Goal: Information Seeking & Learning: Learn about a topic

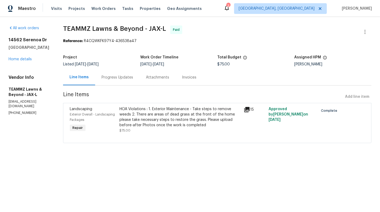
click at [152, 122] on div "HOA Violations : 1. Exterior Maintenance - Take steps to remove weeds 2. There …" at bounding box center [180, 116] width 121 height 21
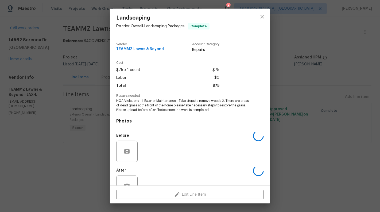
scroll to position [17, 0]
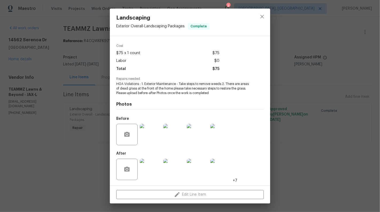
click at [152, 171] on img at bounding box center [150, 168] width 21 height 21
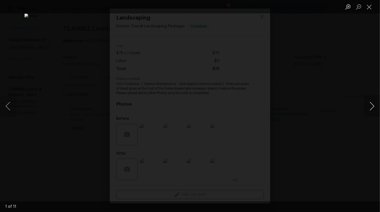
click at [371, 115] on button "Next image" at bounding box center [372, 105] width 16 height 21
click at [375, 111] on button "Next image" at bounding box center [372, 105] width 16 height 21
click at [368, 3] on button "Close lightbox" at bounding box center [369, 6] width 11 height 9
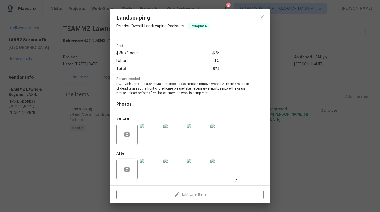
click at [49, 116] on div "Landscaping Exterior Overall - Landscaping Packages Complete Vendor TEAMMZ Lawn…" at bounding box center [190, 106] width 380 height 212
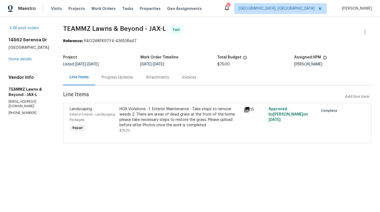
click at [129, 70] on div "Progress Updates" at bounding box center [117, 77] width 44 height 16
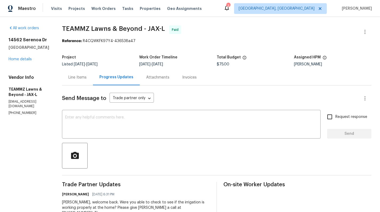
click at [98, 97] on span "Send Message to" at bounding box center [84, 98] width 44 height 5
click at [93, 85] on div "Line Items" at bounding box center [77, 77] width 31 height 16
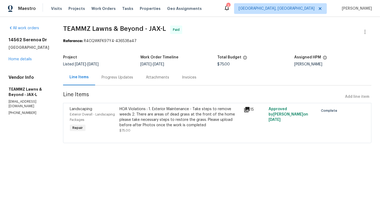
click at [17, 53] on div "[STREET_ADDRESS][PERSON_NAME] Home details" at bounding box center [30, 49] width 42 height 25
click at [17, 61] on link "Home details" at bounding box center [20, 59] width 23 height 4
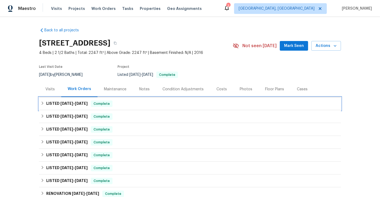
click at [201, 98] on div "LISTED [DATE] - [DATE] Complete" at bounding box center [190, 103] width 302 height 13
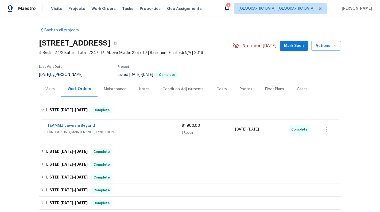
click at [217, 130] on div "1 Repair" at bounding box center [209, 132] width 54 height 5
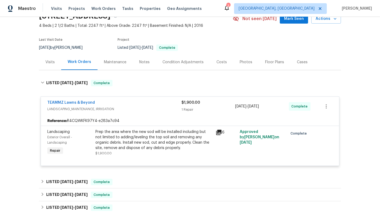
scroll to position [30, 0]
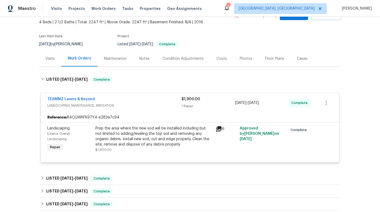
click at [159, 136] on div "Prep the area where the new sod will be installed including but not limited to …" at bounding box center [154, 135] width 117 height 21
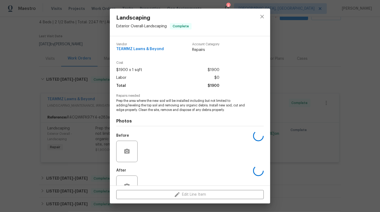
scroll to position [17, 0]
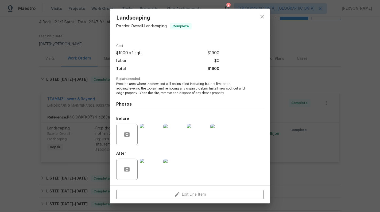
click at [147, 171] on img at bounding box center [150, 168] width 21 height 21
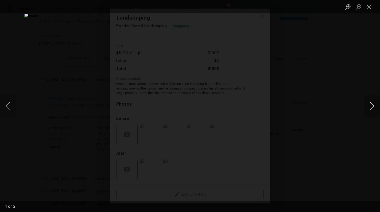
click at [375, 107] on button "Next image" at bounding box center [372, 105] width 16 height 21
click at [366, 11] on button "Close lightbox" at bounding box center [369, 6] width 11 height 9
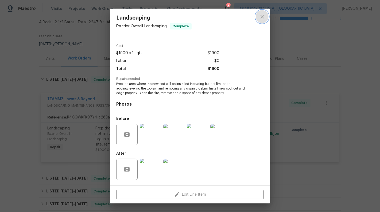
click at [266, 16] on button "close" at bounding box center [262, 16] width 13 height 13
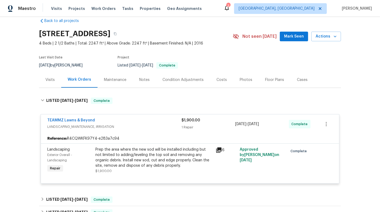
scroll to position [0, 0]
